Goal: Task Accomplishment & Management: Manage account settings

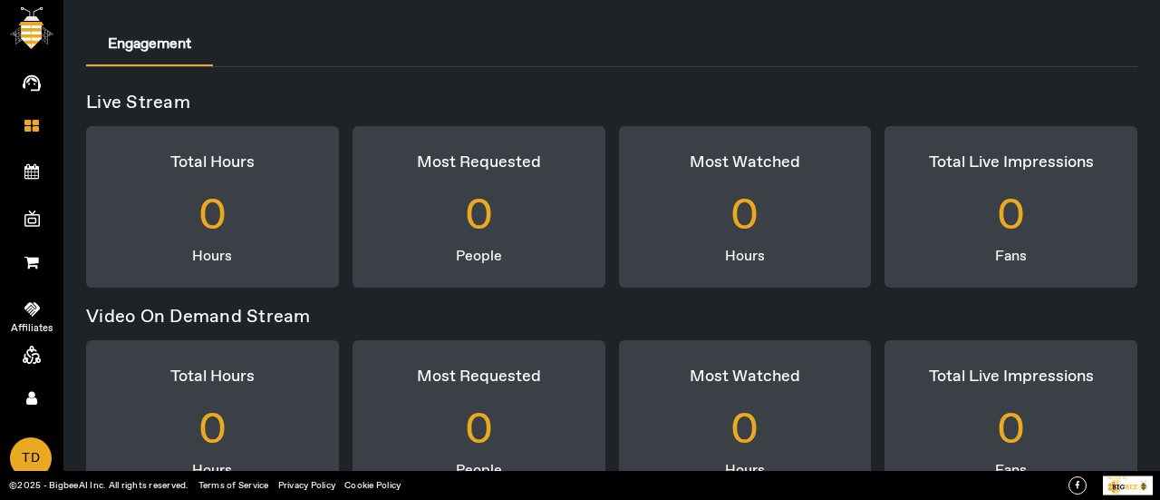
click at [33, 316] on span "Affiliates" at bounding box center [31, 328] width 105 height 27
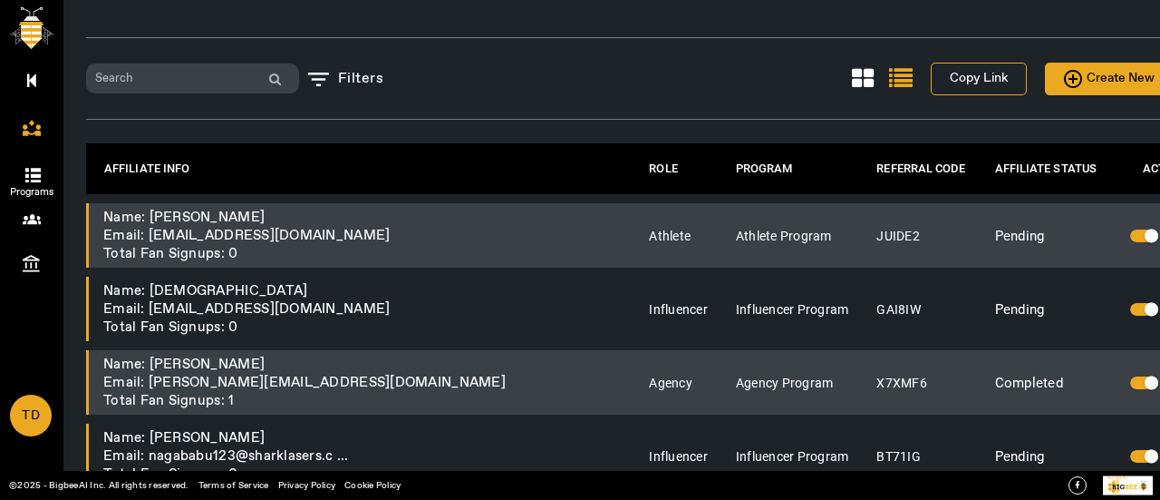
click at [33, 168] on icon at bounding box center [34, 175] width 18 height 15
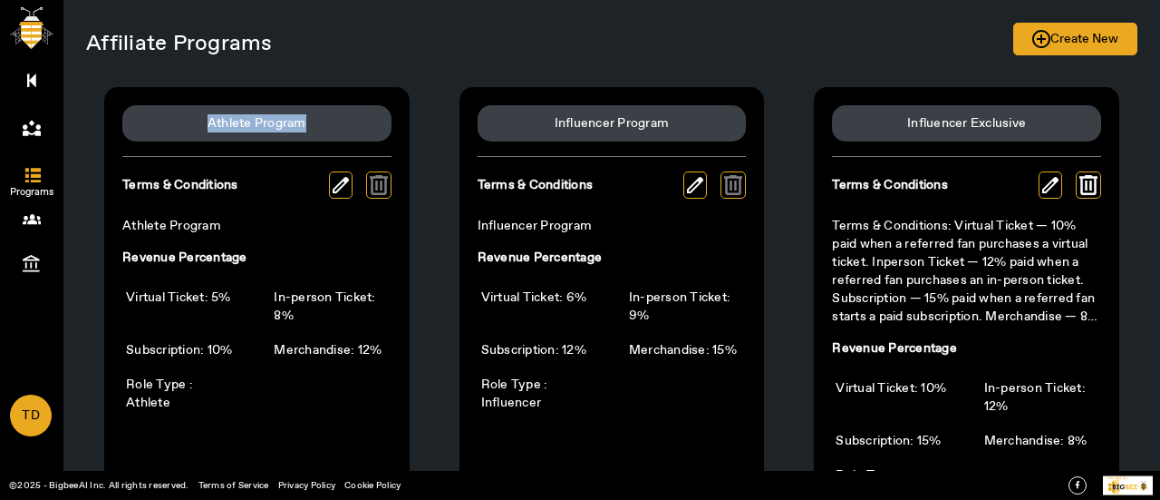
drag, startPoint x: 196, startPoint y: 124, endPoint x: 310, endPoint y: 117, distance: 114.5
click at [310, 117] on div "Athlete Program" at bounding box center [256, 123] width 269 height 36
copy div "Athlete Program"
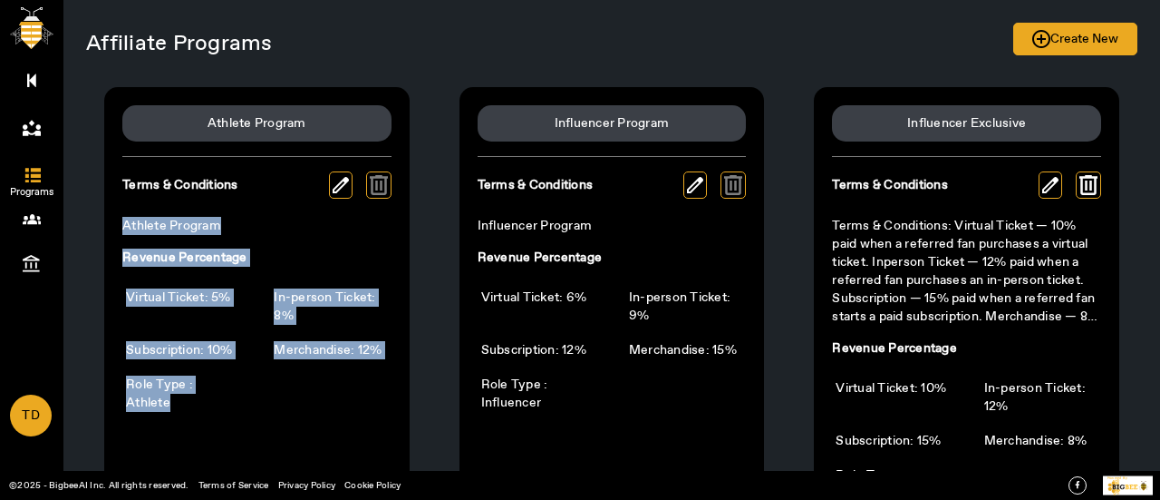
drag, startPoint x: 118, startPoint y: 220, endPoint x: 254, endPoint y: 387, distance: 215.2
click at [254, 387] on div "Athlete Program Terms & Conditions Athlete Program Revenue Percentage Virtual T…" at bounding box center [257, 305] width 306 height 437
copy div "Athlete Program Revenue Percentage Virtual Ticket: 5% In-person Ticket: 8% Subs…"
click at [277, 257] on div "Revenue Percentage" at bounding box center [256, 257] width 269 height 18
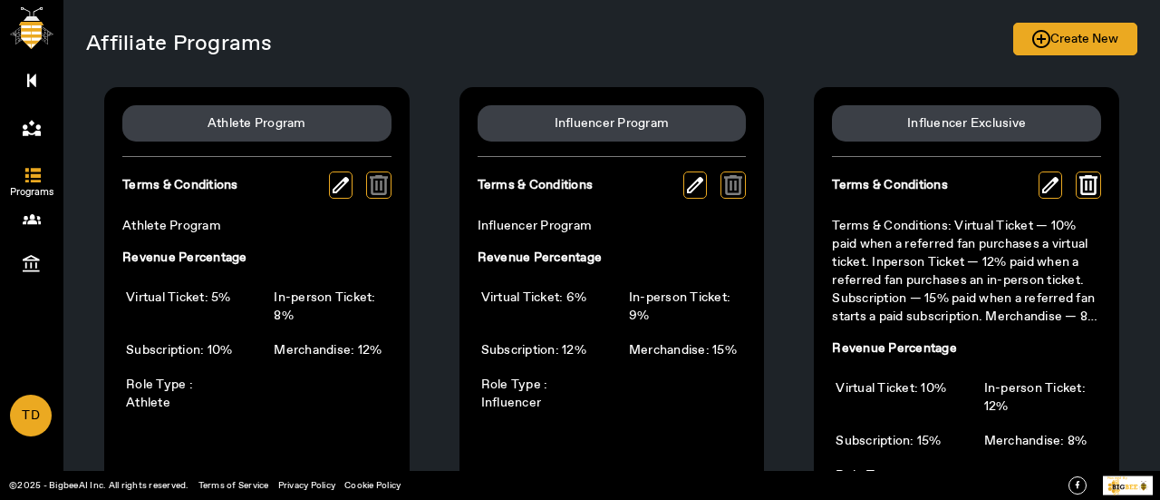
drag, startPoint x: 268, startPoint y: 184, endPoint x: 114, endPoint y: 171, distance: 154.6
click at [114, 171] on div "Athlete Program Terms & Conditions Athlete Program Revenue Percentage Virtual T…" at bounding box center [257, 305] width 306 height 437
copy div "Terms & Conditions"
drag, startPoint x: 348, startPoint y: 238, endPoint x: 382, endPoint y: 233, distance: 34.0
click at [347, 237] on div "Terms & Conditions Athlete Program" at bounding box center [256, 209] width 269 height 77
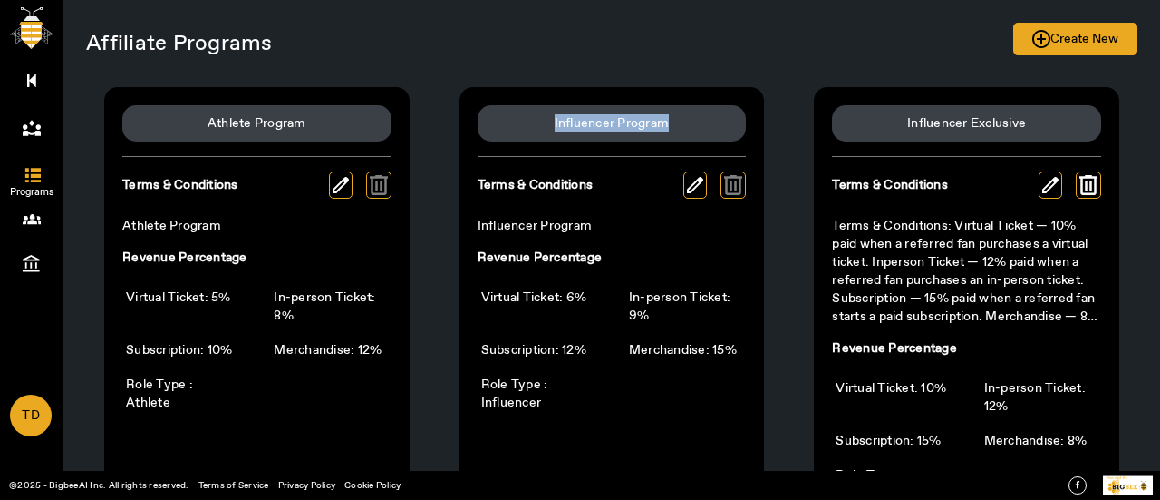
drag, startPoint x: 541, startPoint y: 117, endPoint x: 702, endPoint y: 106, distance: 160.8
click at [702, 106] on div "Influencer Program" at bounding box center [612, 123] width 269 height 36
copy div "Influencer Program"
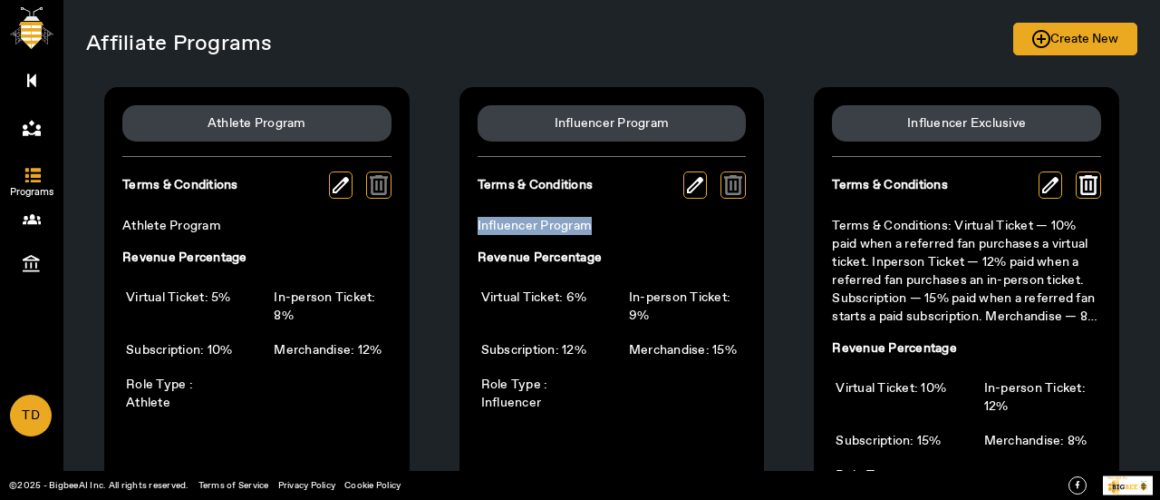
drag, startPoint x: 595, startPoint y: 226, endPoint x: 433, endPoint y: 226, distance: 161.4
click at [433, 226] on div "Athlete Program Terms & Conditions Athlete Program Revenue Percentage Virtual T…" at bounding box center [612, 503] width 1052 height 869
copy div "Influencer Program"
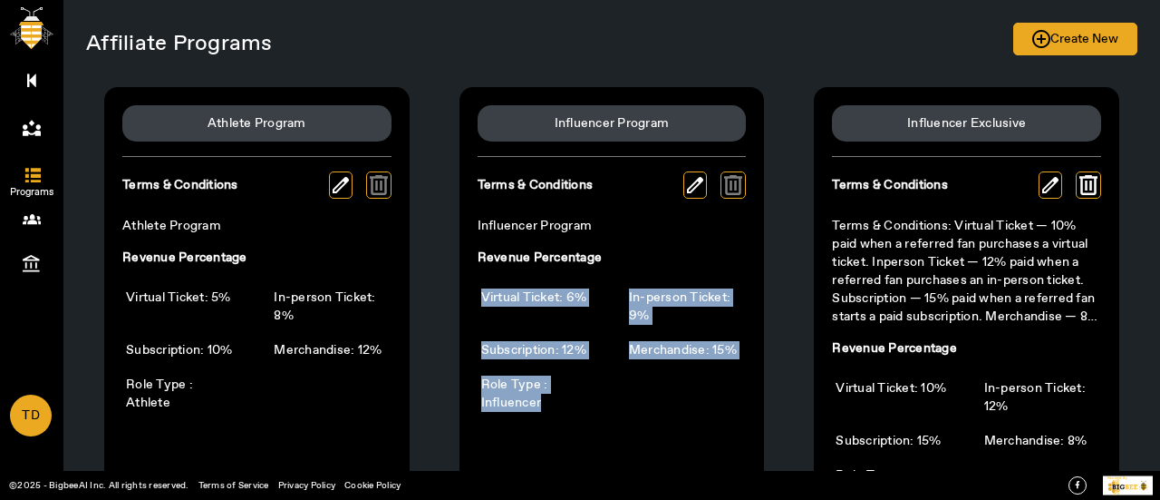
drag, startPoint x: 470, startPoint y: 294, endPoint x: 580, endPoint y: 403, distance: 154.5
click at [580, 403] on div "Influencer Program Terms & Conditions Influencer Program Revenue Percentage Vir…" at bounding box center [613, 305] width 306 height 437
copy div "Virtual Ticket: 6% In-person Ticket: 9% Subscription: 12% Merchandise: 15% Role…"
click at [645, 399] on div "Virtual Ticket: 6% In-person Ticket: 9% Subscription: 12% Merchandise: 15% Role…" at bounding box center [612, 350] width 269 height 131
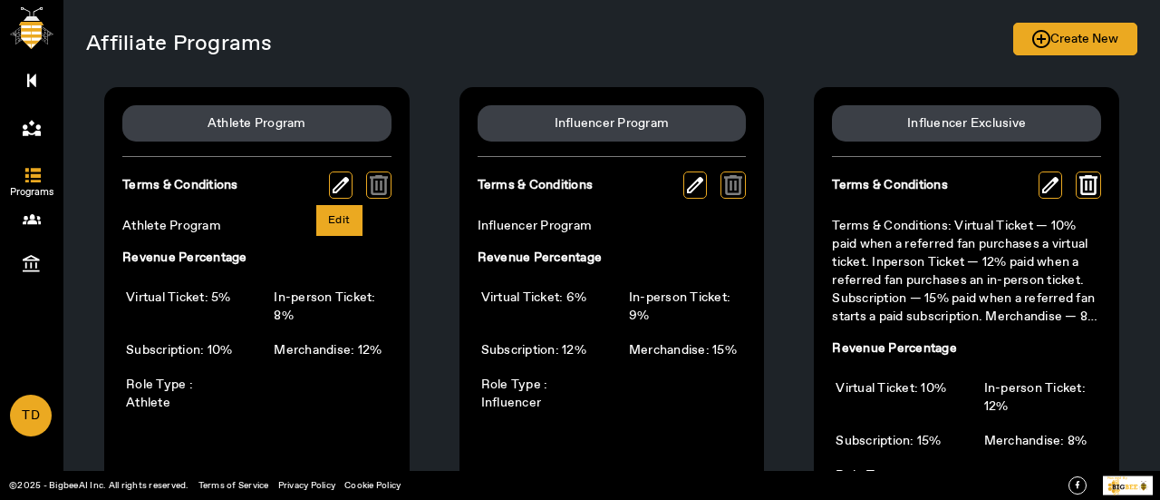
click at [335, 179] on img at bounding box center [341, 185] width 16 height 16
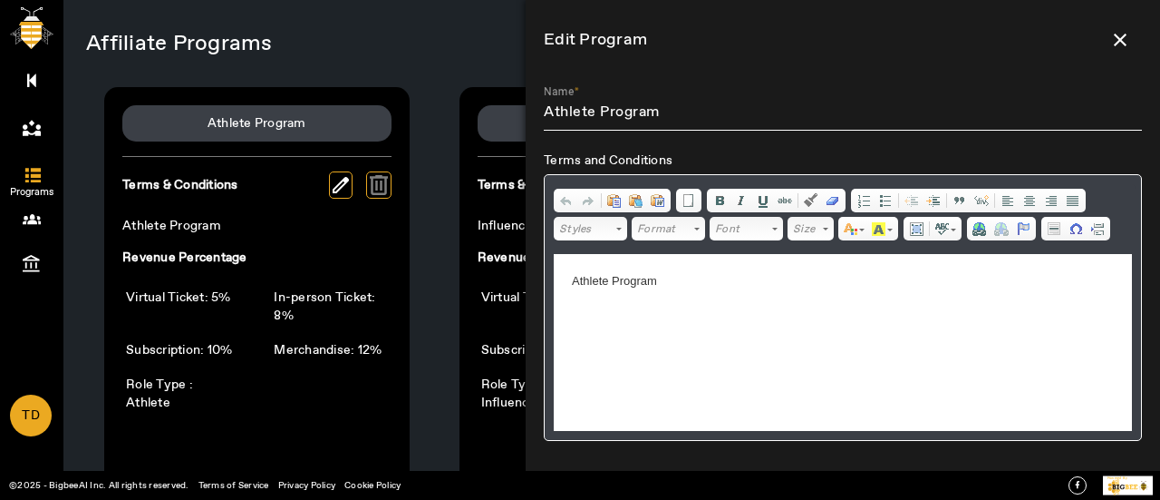
click at [633, 159] on span "Terms and Conditions" at bounding box center [608, 160] width 129 height 16
click at [691, 159] on div "Terms and Conditions Rich Text Editor, editor1 Editor toolbars Clipboard/Undo U…" at bounding box center [843, 295] width 598 height 289
drag, startPoint x: 665, startPoint y: 160, endPoint x: 644, endPoint y: 157, distance: 21.0
click at [644, 157] on span "Terms and Conditions" at bounding box center [608, 160] width 129 height 16
click at [731, 157] on div "Terms and Conditions Rich Text Editor, editor1 Editor toolbars Clipboard/Undo U…" at bounding box center [843, 295] width 598 height 289
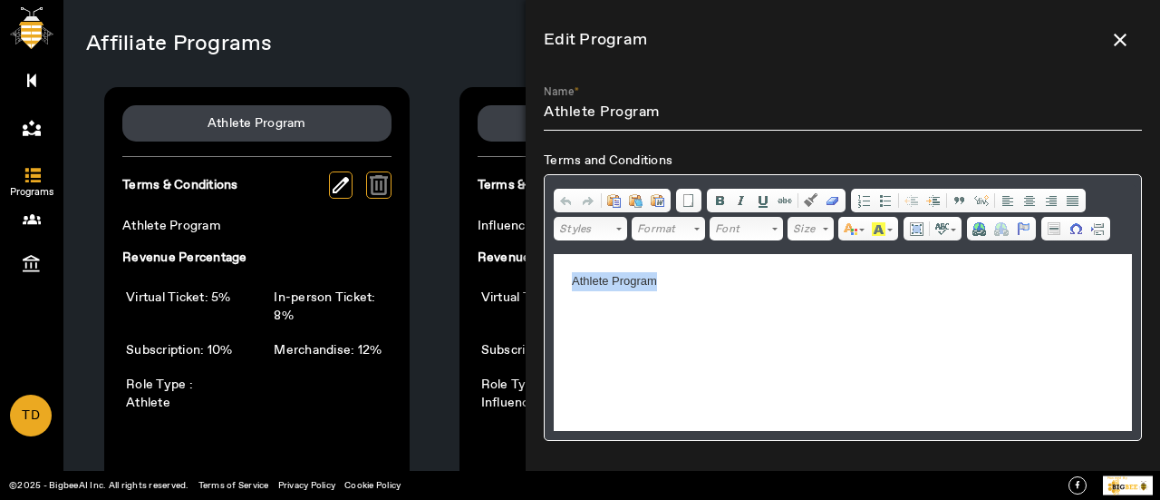
drag, startPoint x: 666, startPoint y: 278, endPoint x: 518, endPoint y: 286, distance: 148.9
click at [554, 286] on html "Athlete Program" at bounding box center [843, 281] width 578 height 55
click at [824, 226] on span at bounding box center [825, 227] width 5 height 17
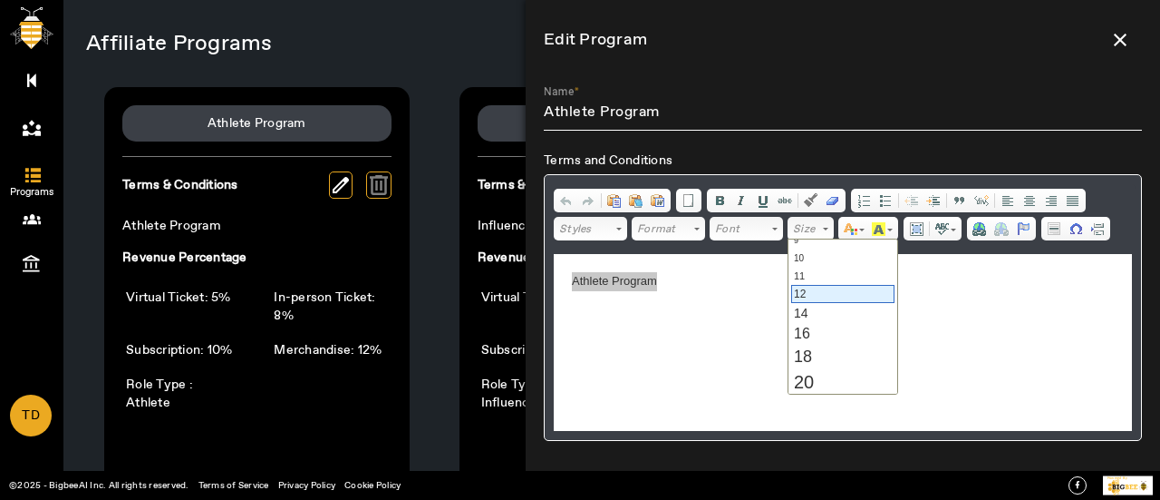
scroll to position [91, 0]
click at [812, 306] on link "16" at bounding box center [842, 308] width 103 height 22
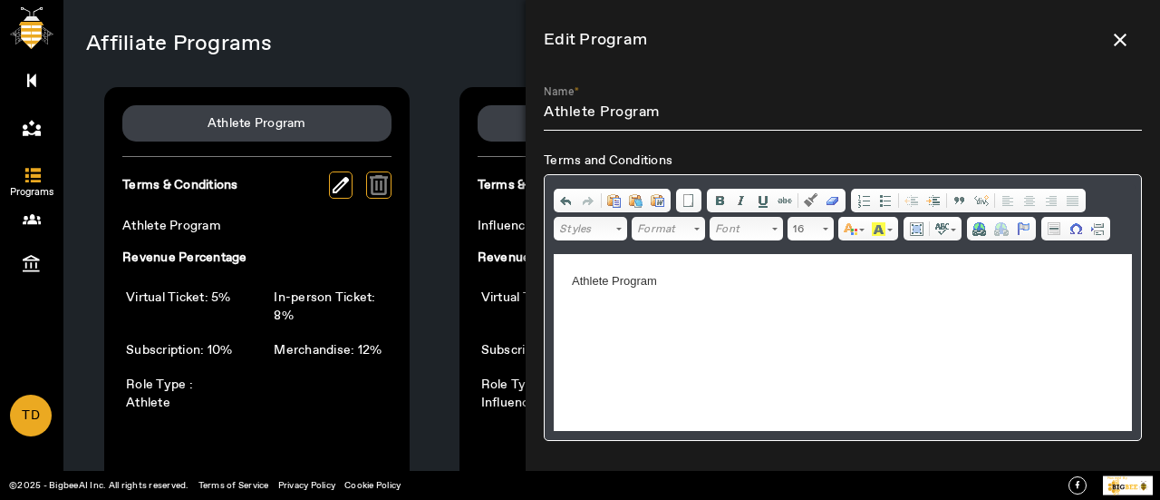
scroll to position [0, 0]
click at [843, 314] on html "Athlete Program" at bounding box center [843, 284] width 578 height 60
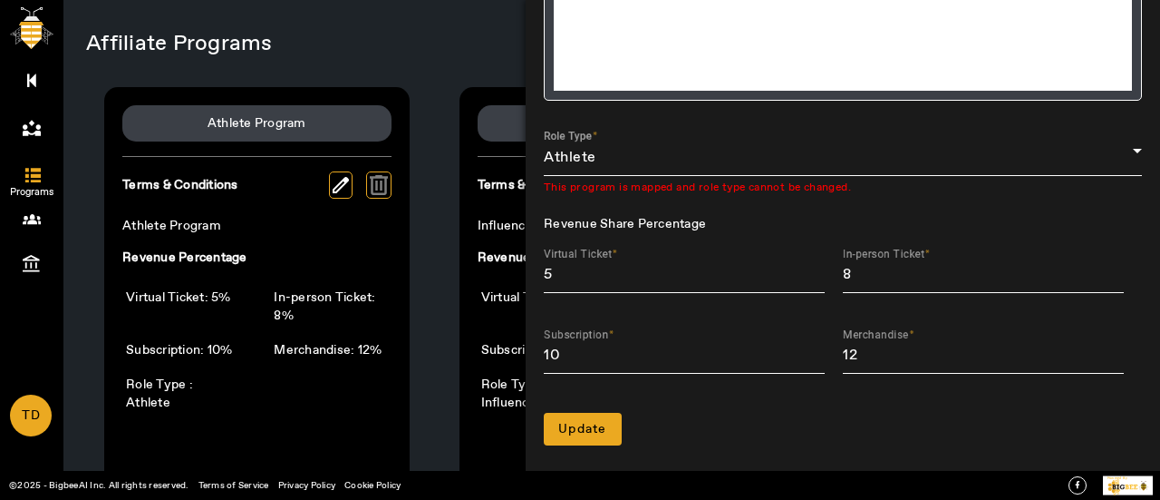
scroll to position [346, 0]
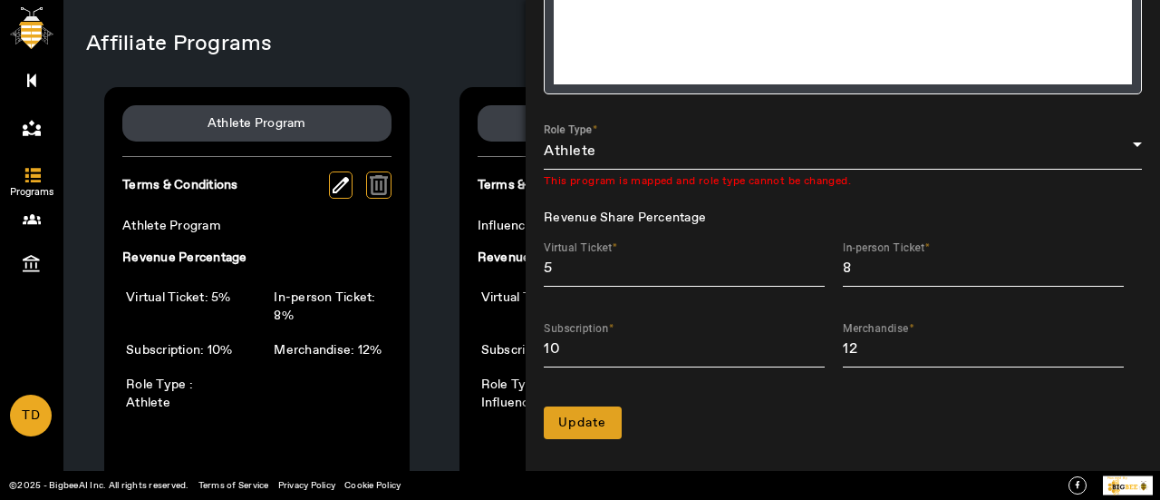
click at [595, 418] on span "Update" at bounding box center [582, 422] width 49 height 18
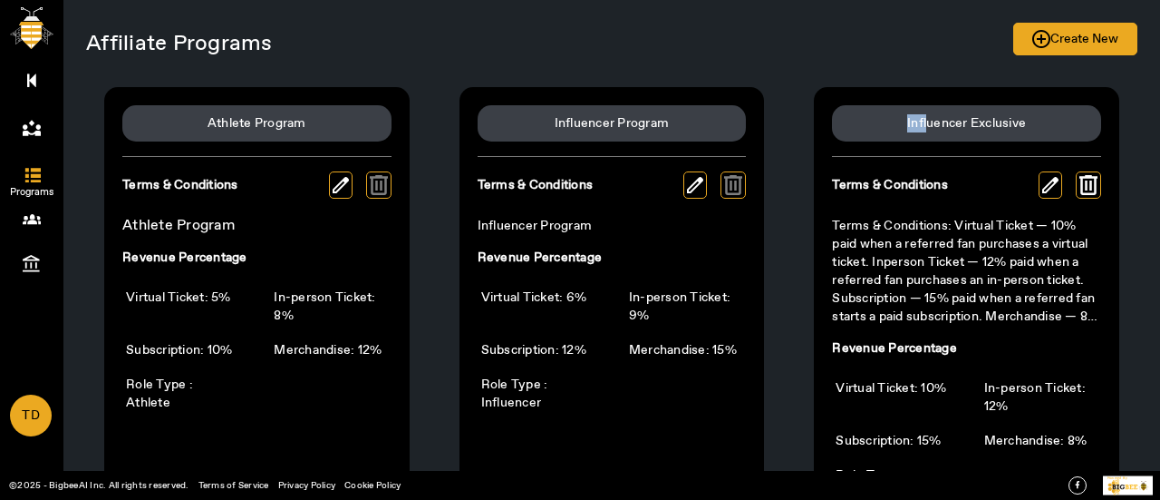
drag, startPoint x: 891, startPoint y: 124, endPoint x: 924, endPoint y: 119, distance: 33.1
click at [924, 119] on div "Influencer Exclusive" at bounding box center [966, 123] width 269 height 36
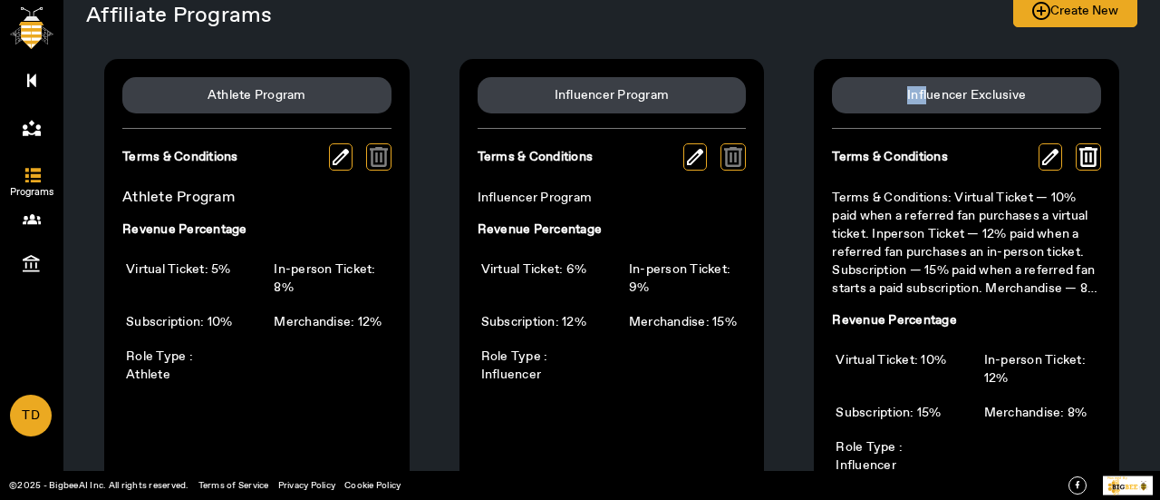
scroll to position [0, 0]
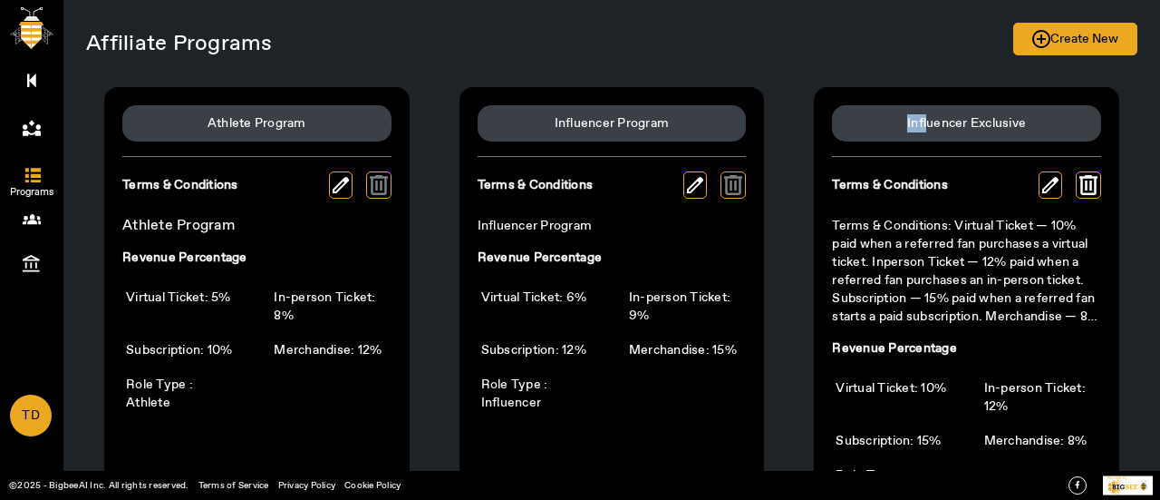
click at [879, 131] on div "Influencer Exclusive" at bounding box center [966, 123] width 269 height 36
click at [885, 122] on div "Influencer Exclusive" at bounding box center [966, 123] width 269 height 36
drag, startPoint x: 885, startPoint y: 122, endPoint x: 1033, endPoint y: 119, distance: 148.7
click at [1033, 119] on div "Influencer Exclusive" at bounding box center [966, 123] width 269 height 36
copy div "Influencer Exclusive"
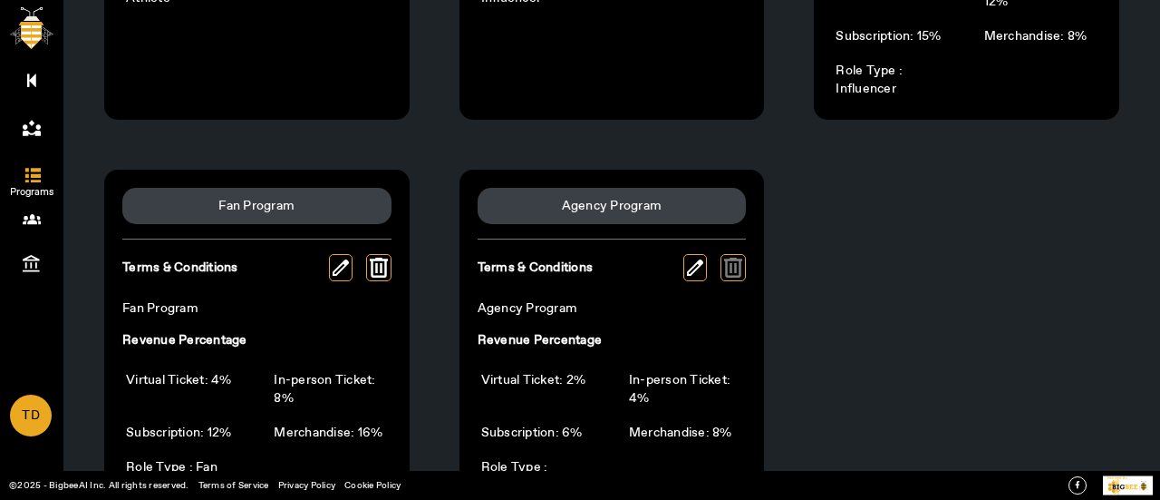
scroll to position [453, 0]
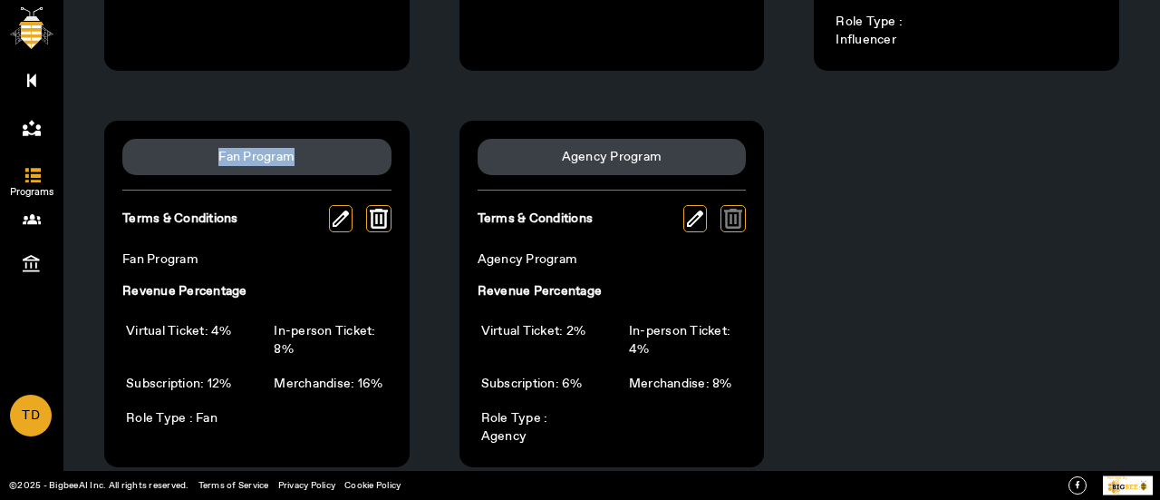
drag, startPoint x: 209, startPoint y: 155, endPoint x: 314, endPoint y: 150, distance: 105.3
click at [314, 150] on div "Fan Program" at bounding box center [256, 157] width 269 height 36
copy div "Fan Program"
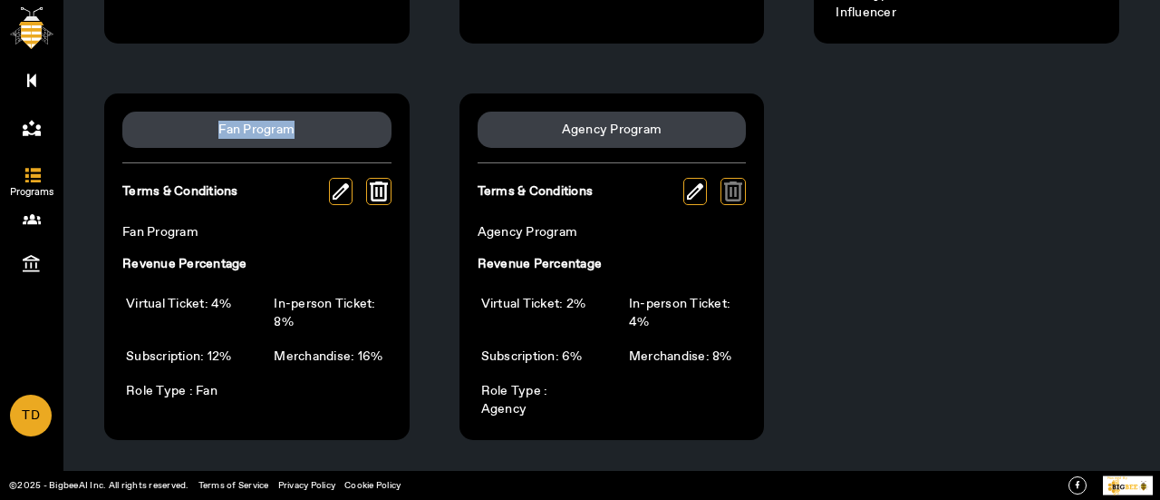
scroll to position [491, 0]
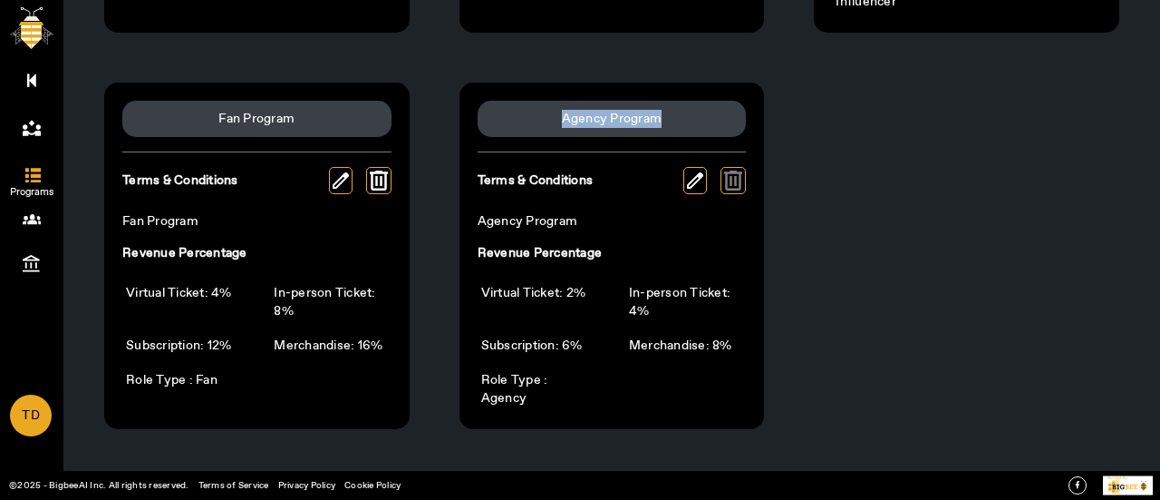
drag, startPoint x: 554, startPoint y: 121, endPoint x: 694, endPoint y: 105, distance: 141.5
click at [694, 105] on div "Agency Program" at bounding box center [612, 119] width 269 height 36
copy div "Agency Program"
click at [861, 142] on div "Athlete Program Terms & Conditions Athlete Program Revenue Percentage Virtual T…" at bounding box center [612, 12] width 1052 height 869
click at [28, 79] on icon at bounding box center [31, 80] width 9 height 15
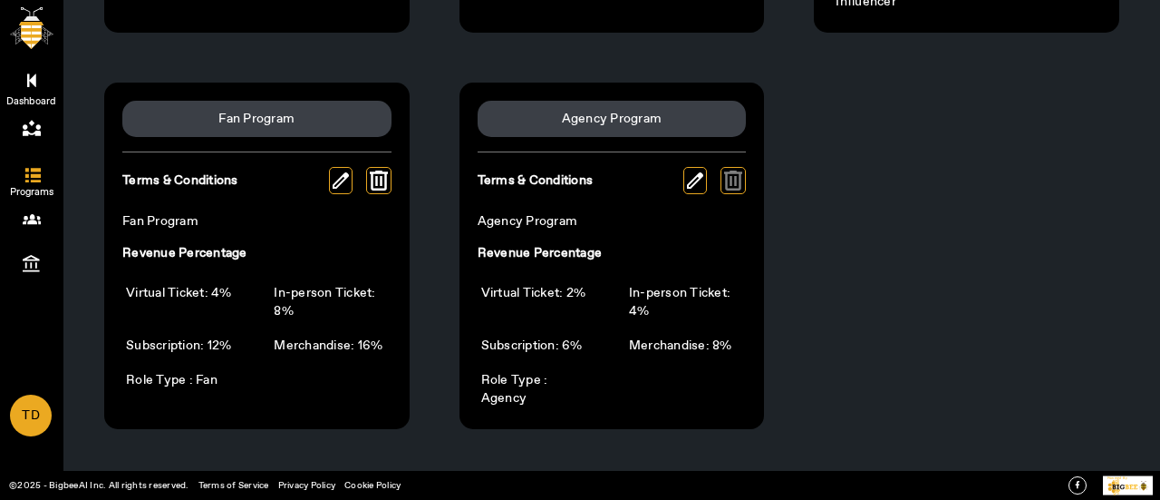
scroll to position [119, 0]
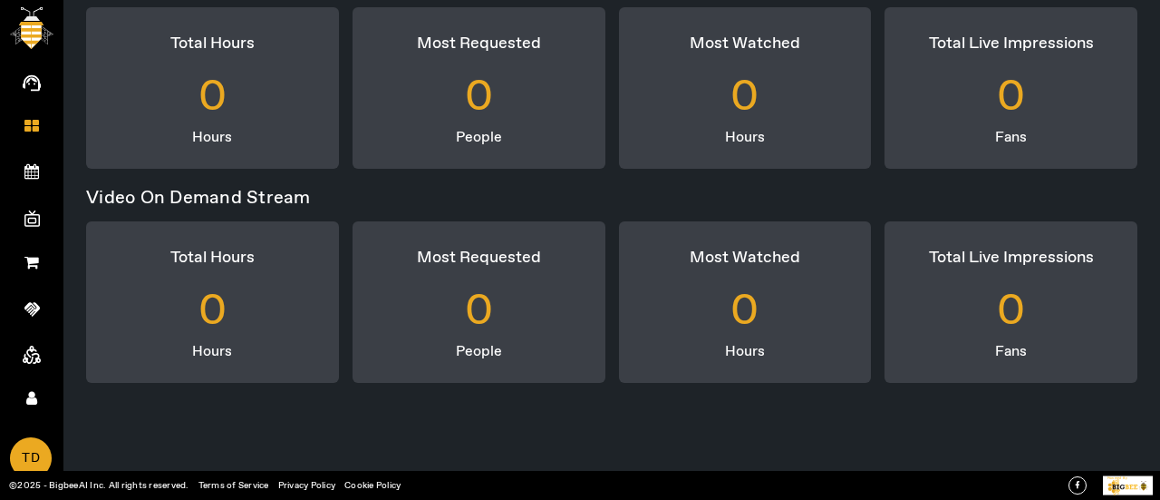
click at [32, 358] on icon at bounding box center [32, 354] width 18 height 18
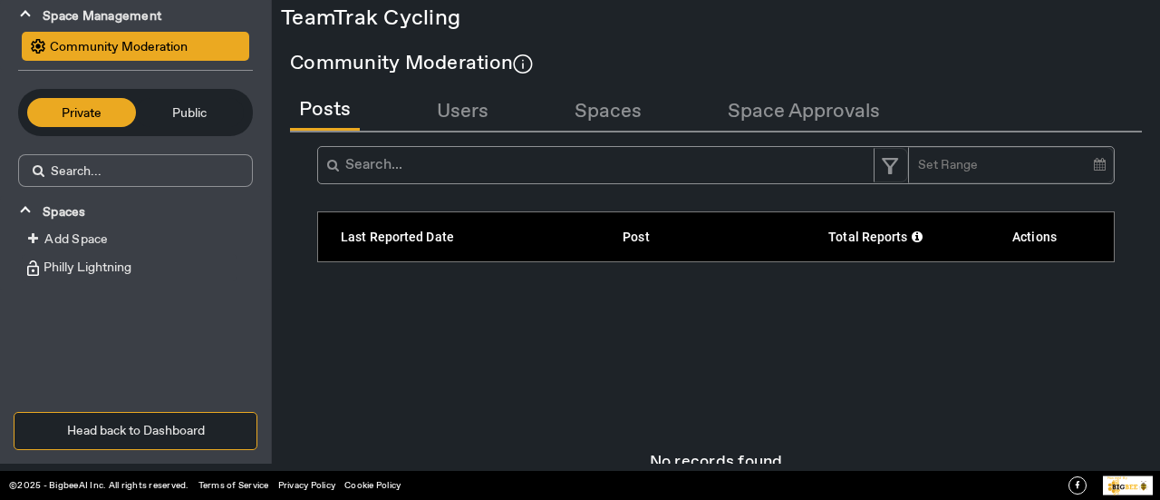
click at [186, 113] on span "Public" at bounding box center [190, 112] width 91 height 20
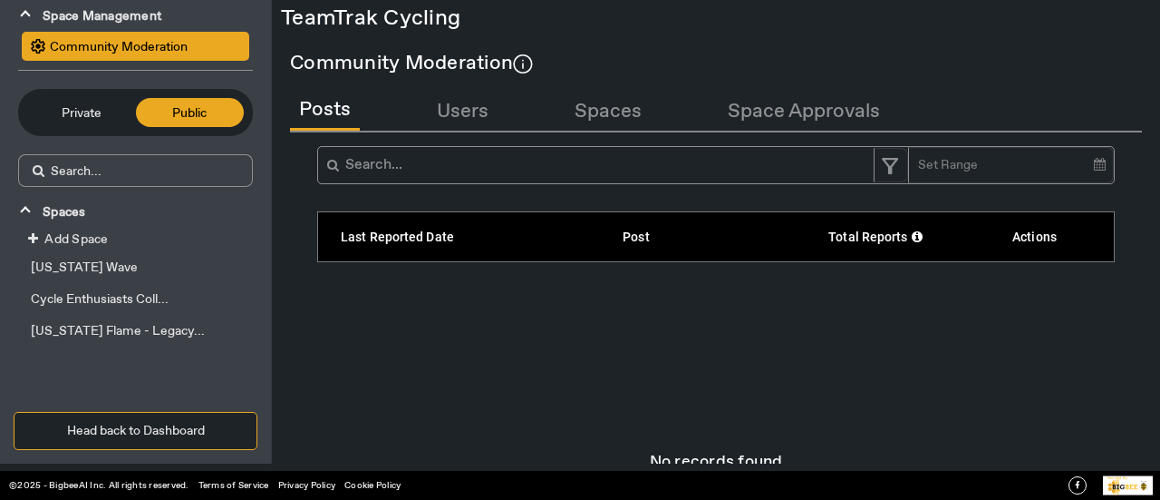
click at [717, 72] on div "Community Moderation" at bounding box center [716, 63] width 852 height 19
